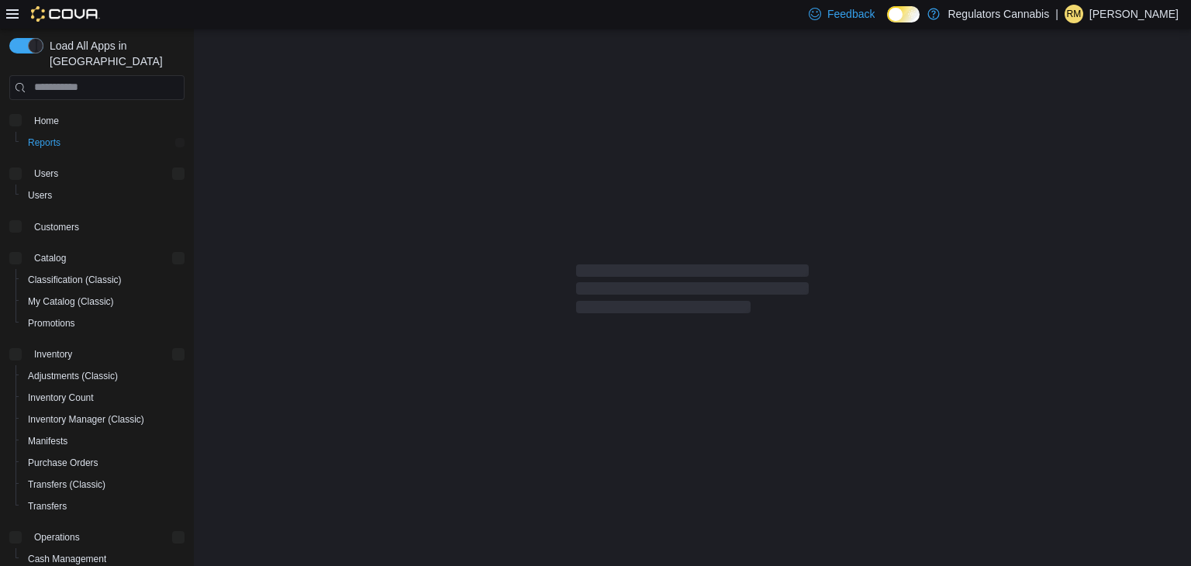
click at [1139, 7] on p "Rachel McLennan" at bounding box center [1134, 14] width 89 height 19
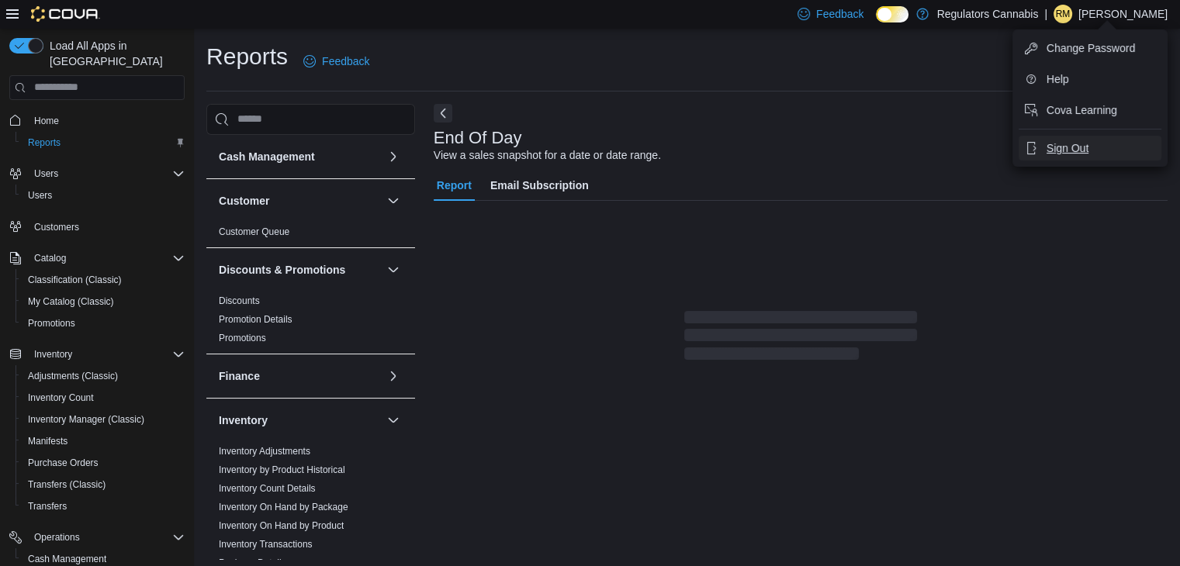
click at [1077, 150] on span "Sign Out" at bounding box center [1067, 148] width 42 height 16
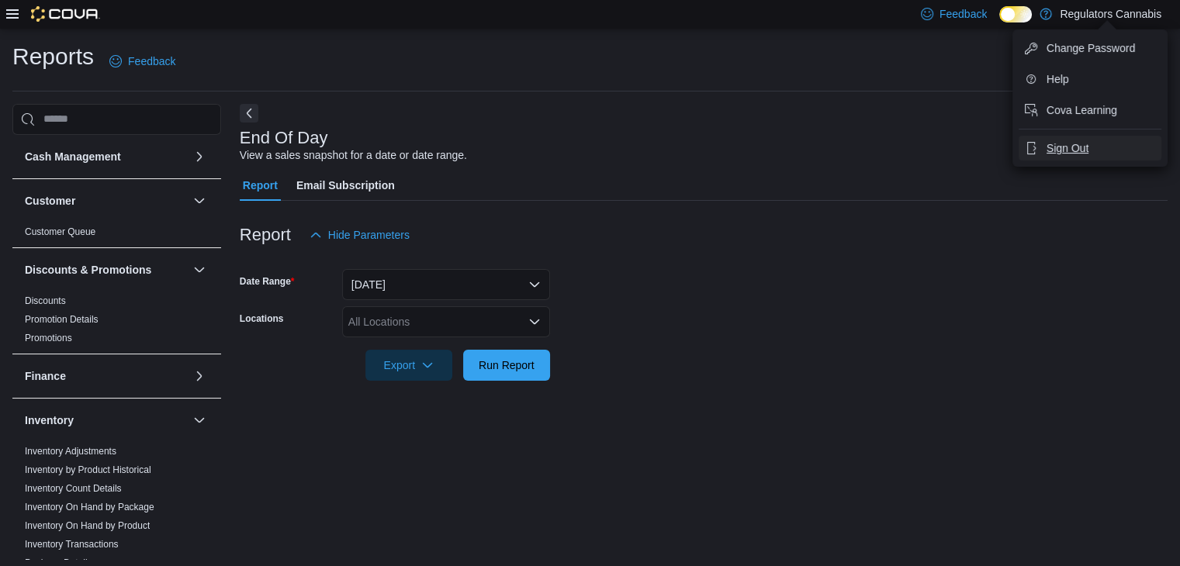
scroll to position [5, 0]
